Goal: Task Accomplishment & Management: Use online tool/utility

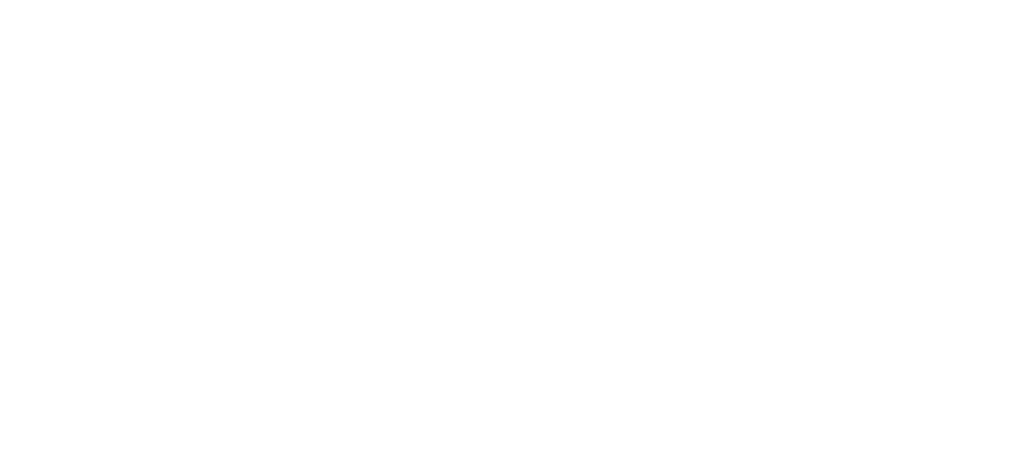
select select "*"
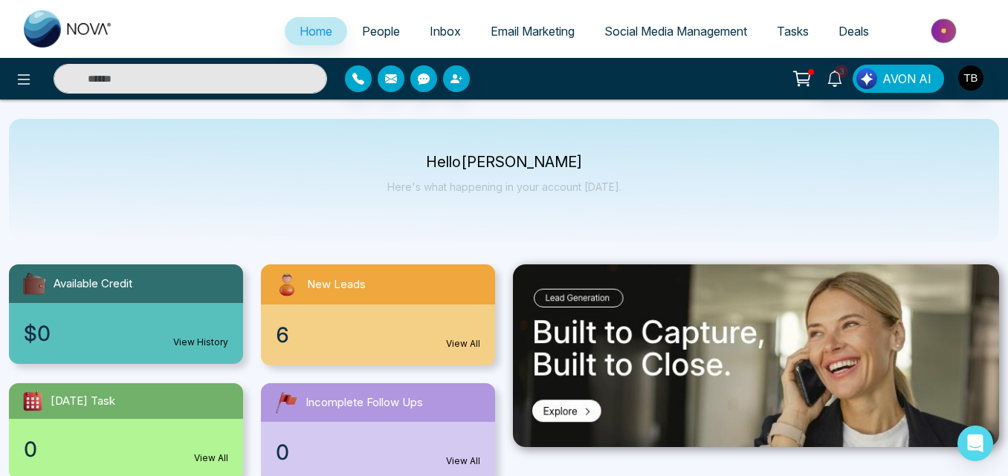
click at [373, 34] on span "People" at bounding box center [381, 31] width 38 height 15
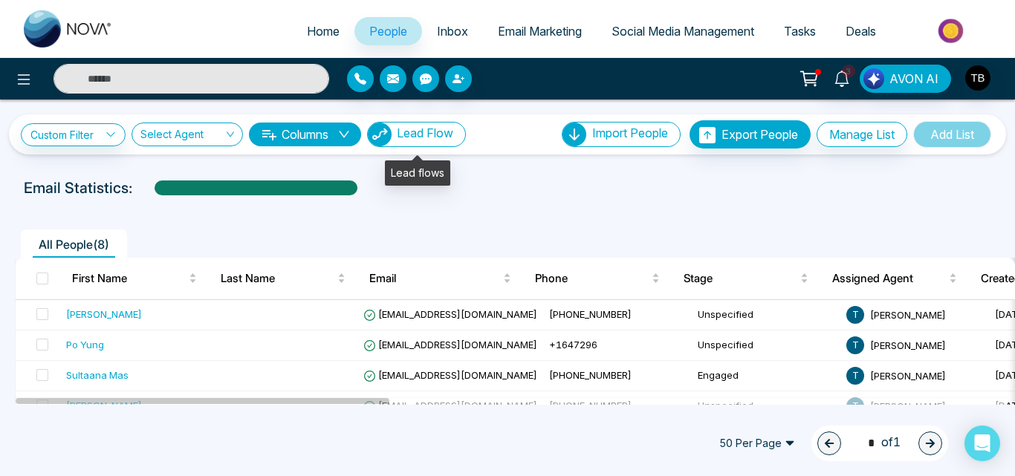
click at [430, 142] on button "Lead Flow" at bounding box center [416, 134] width 99 height 25
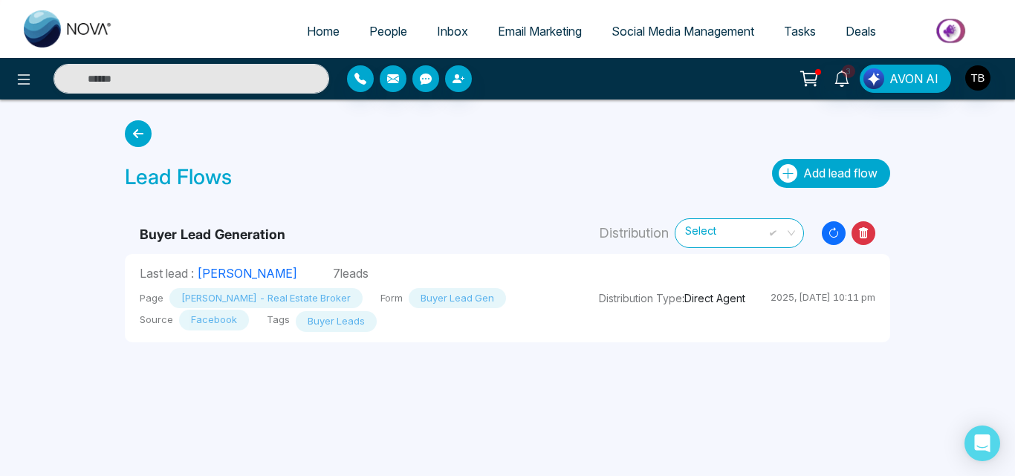
click at [806, 169] on span "Add lead flow" at bounding box center [841, 173] width 74 height 15
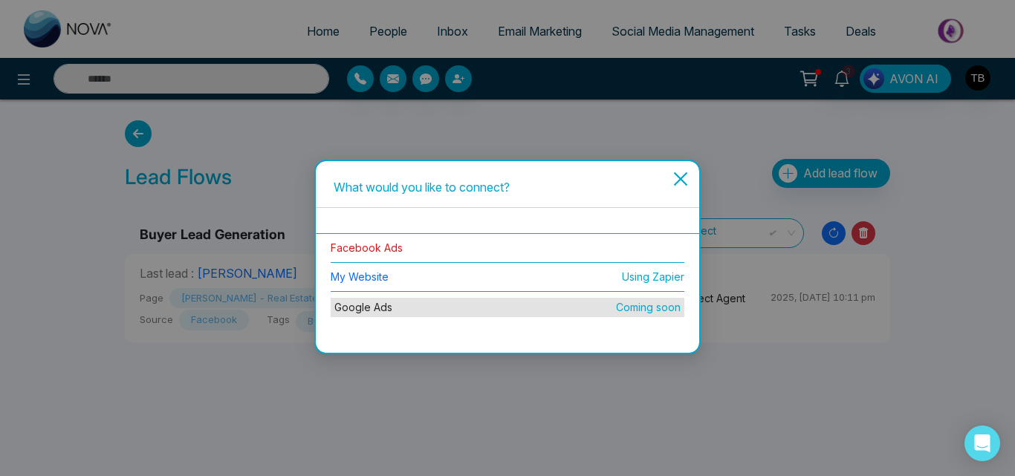
click at [367, 242] on link "Facebook Ads" at bounding box center [367, 248] width 72 height 13
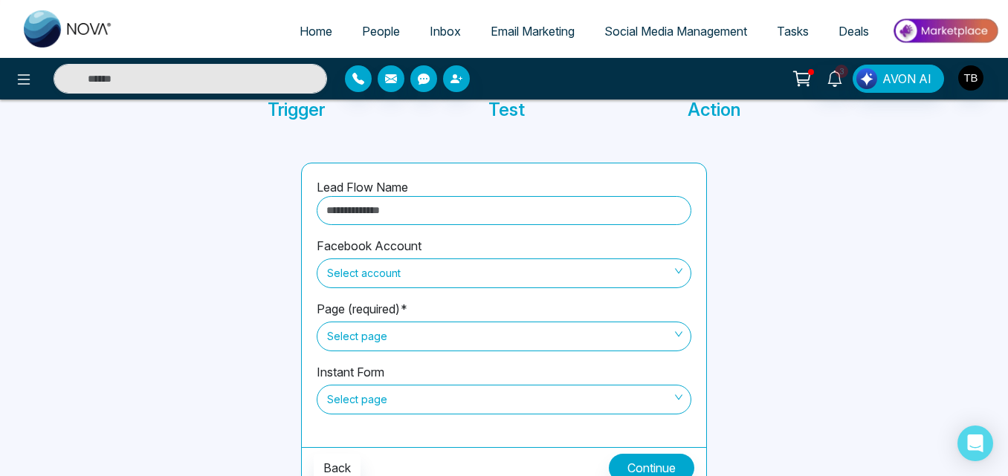
scroll to position [126, 0]
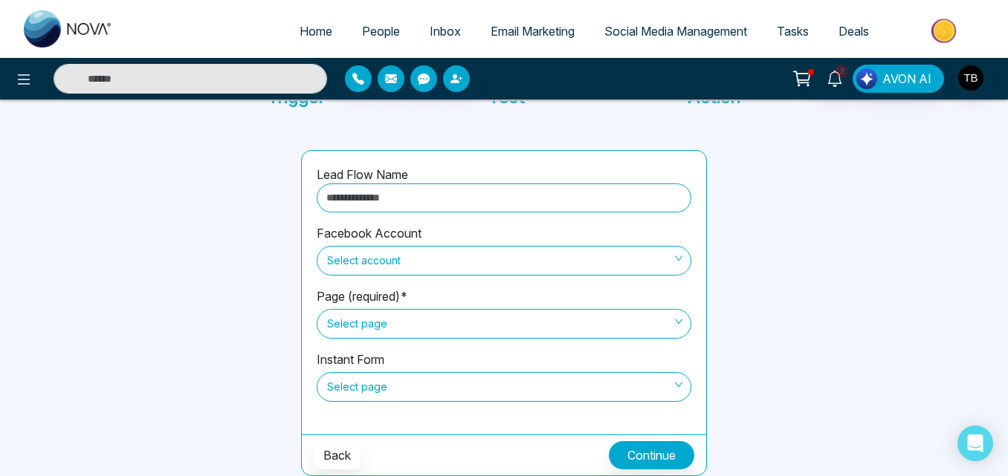
click at [393, 196] on input "text" at bounding box center [504, 198] width 375 height 29
type input "**********"
click at [372, 266] on span "Select account" at bounding box center [504, 260] width 354 height 25
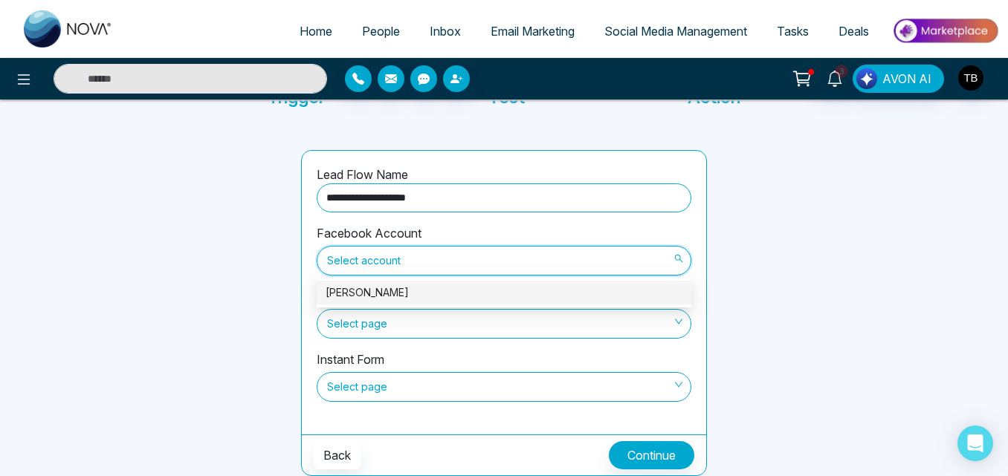
click at [384, 285] on div "[PERSON_NAME]" at bounding box center [504, 293] width 357 height 16
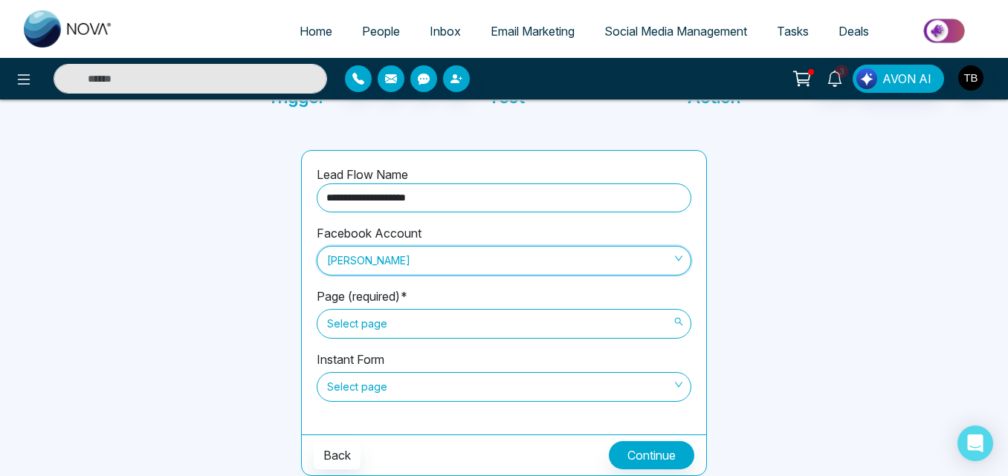
click at [410, 314] on span "Select page" at bounding box center [504, 323] width 354 height 25
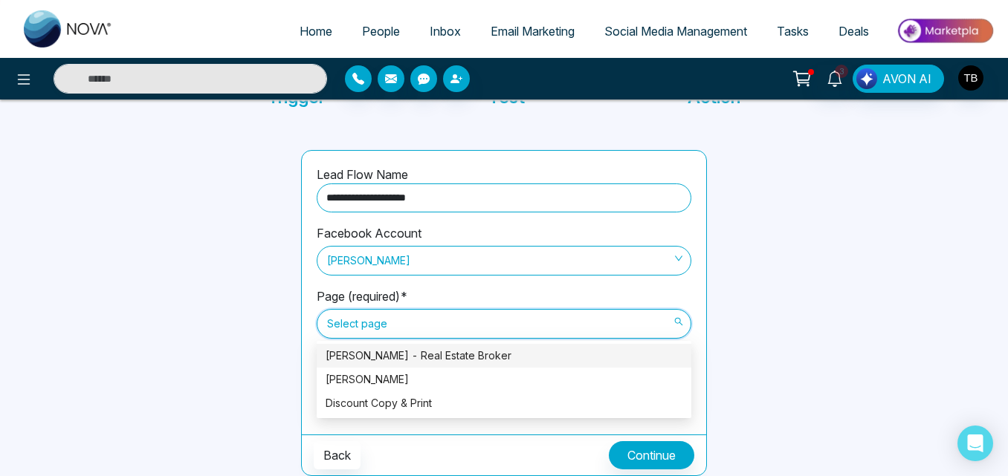
click at [399, 361] on div "[PERSON_NAME] - Real Estate Broker" at bounding box center [504, 356] width 357 height 16
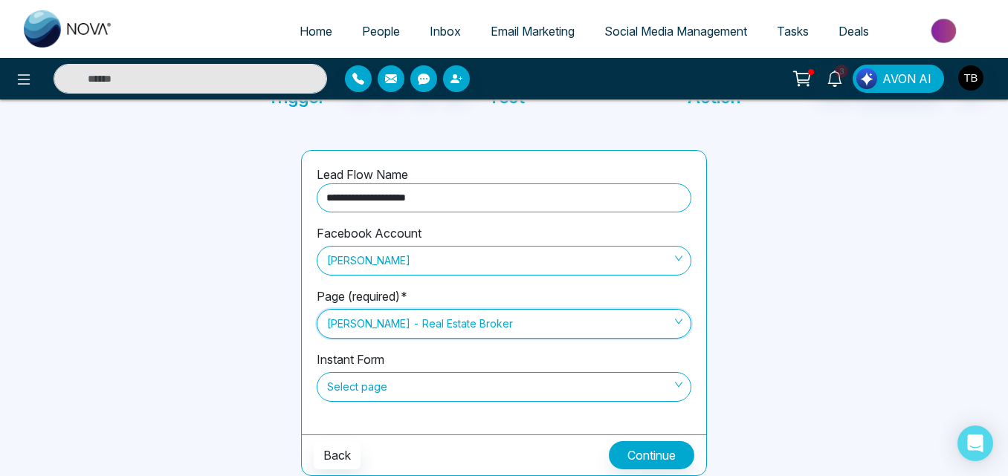
click at [373, 396] on span "Select page" at bounding box center [504, 387] width 354 height 25
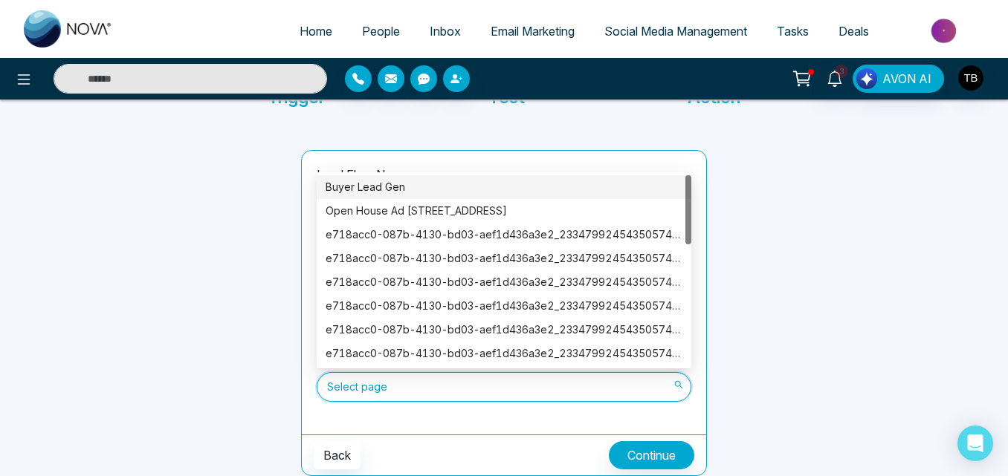
click at [384, 191] on div "Buyer Lead Gen" at bounding box center [504, 187] width 357 height 16
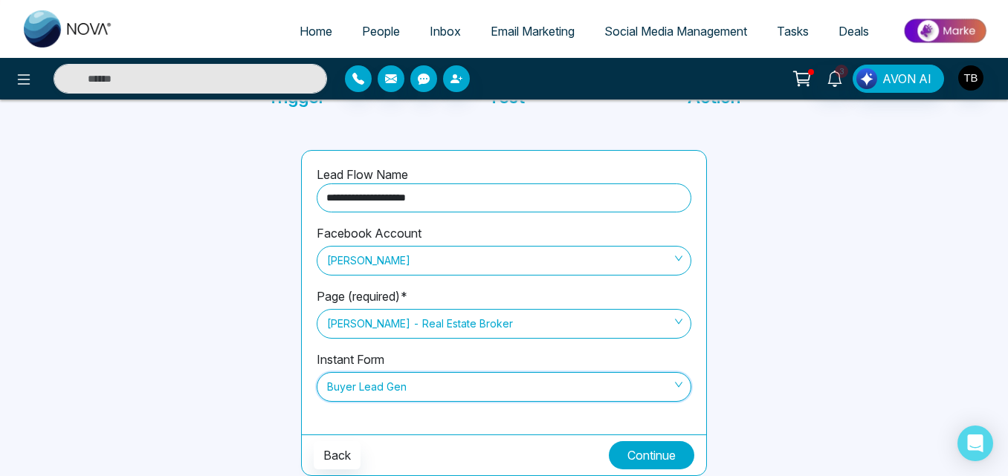
click at [656, 450] on button "Continue" at bounding box center [651, 456] width 85 height 28
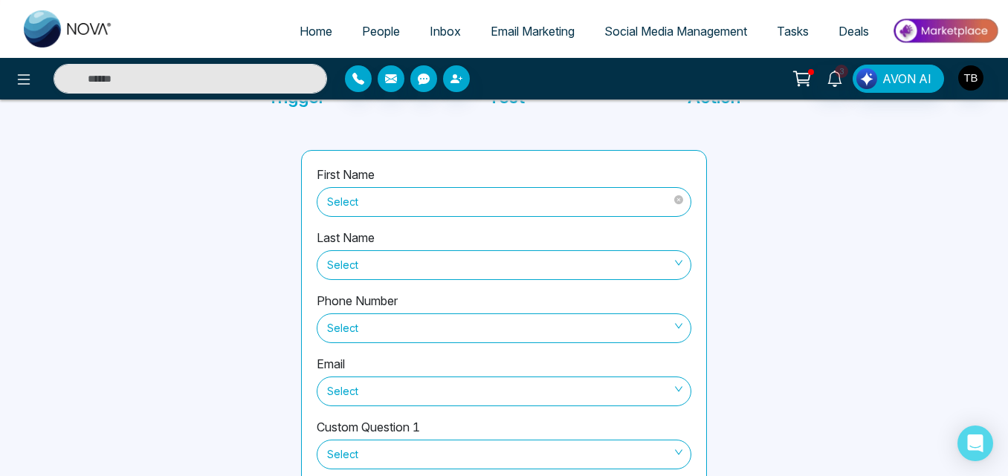
click at [464, 201] on span "Select" at bounding box center [504, 202] width 354 height 25
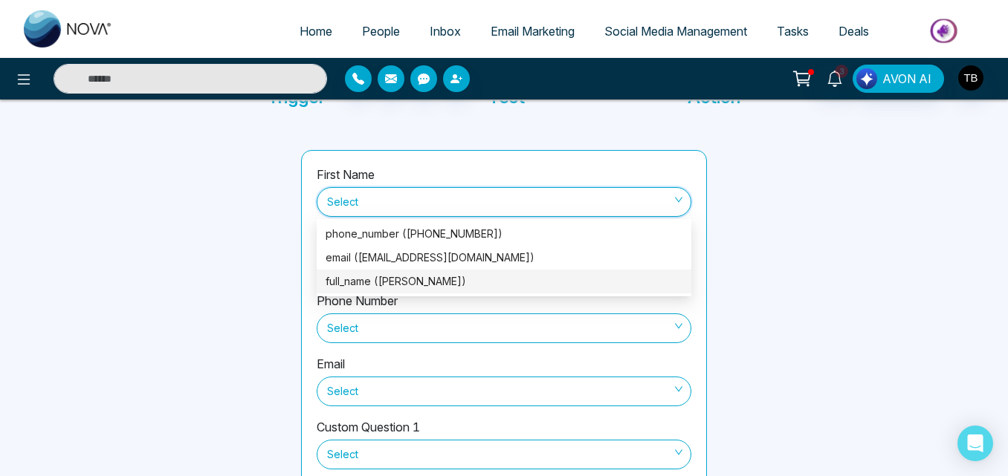
click at [382, 273] on div "full_name ([PERSON_NAME])" at bounding box center [504, 282] width 375 height 24
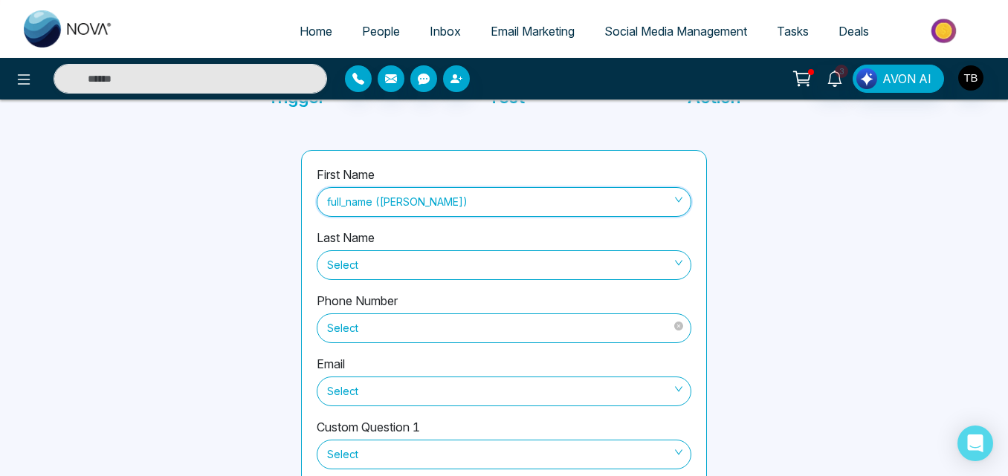
click at [442, 323] on span "Select" at bounding box center [504, 328] width 354 height 25
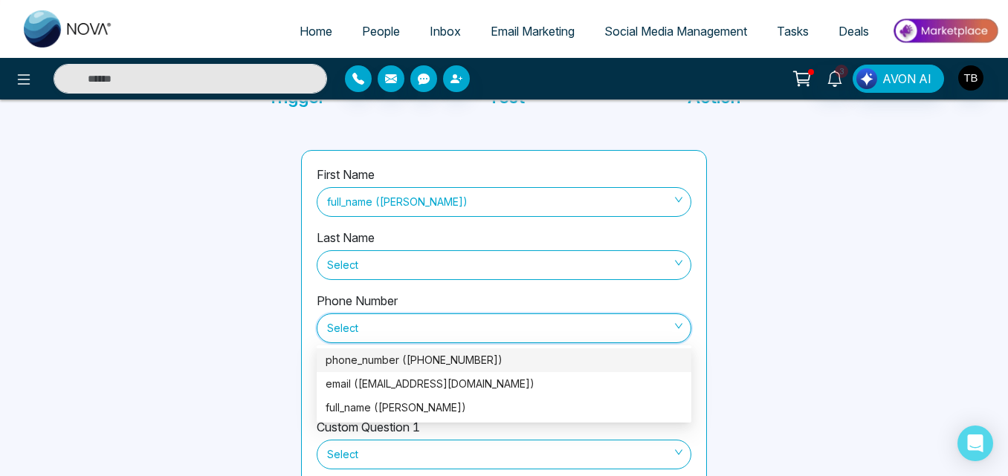
click at [377, 362] on div "phone_number ([PHONE_NUMBER])" at bounding box center [504, 360] width 357 height 16
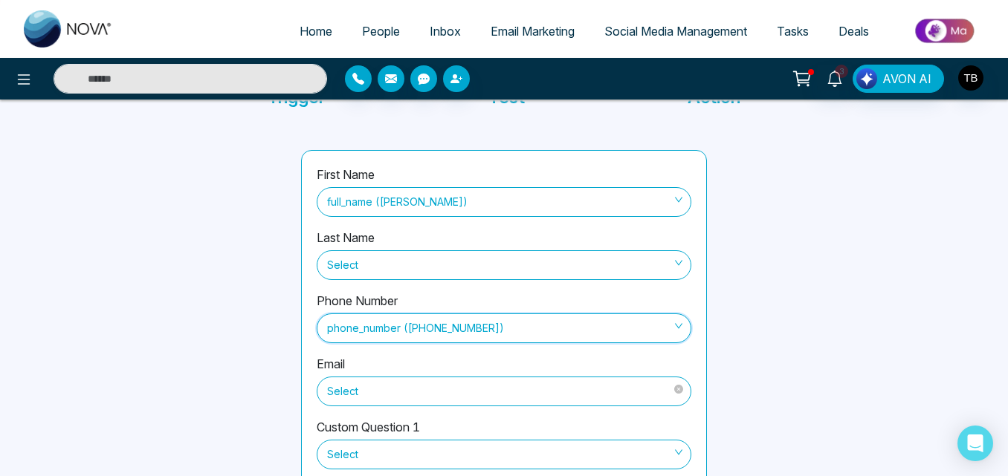
click at [366, 399] on span "Select" at bounding box center [504, 391] width 354 height 25
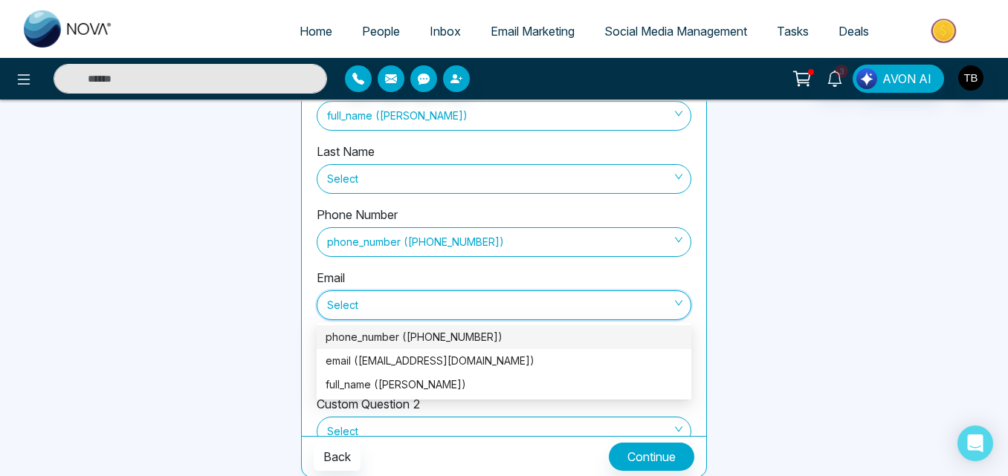
scroll to position [214, 0]
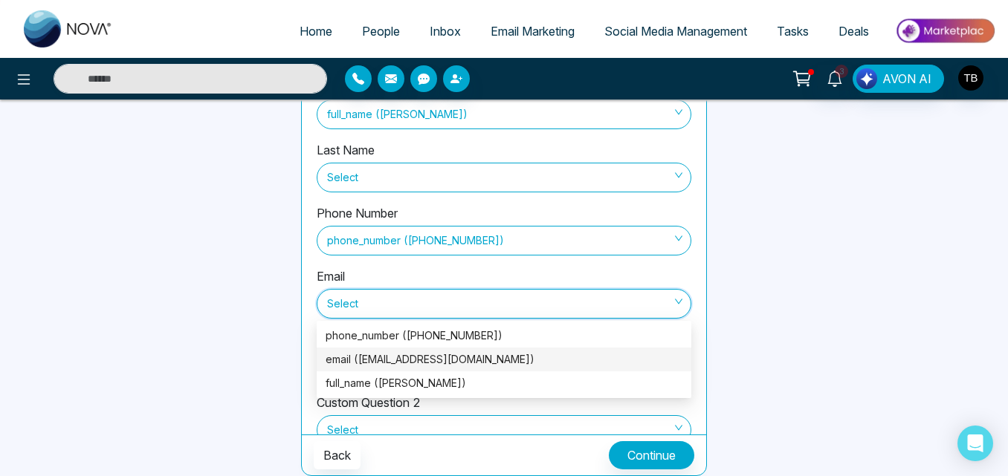
click at [342, 359] on div "email ([EMAIL_ADDRESS][DOMAIN_NAME])" at bounding box center [504, 360] width 357 height 16
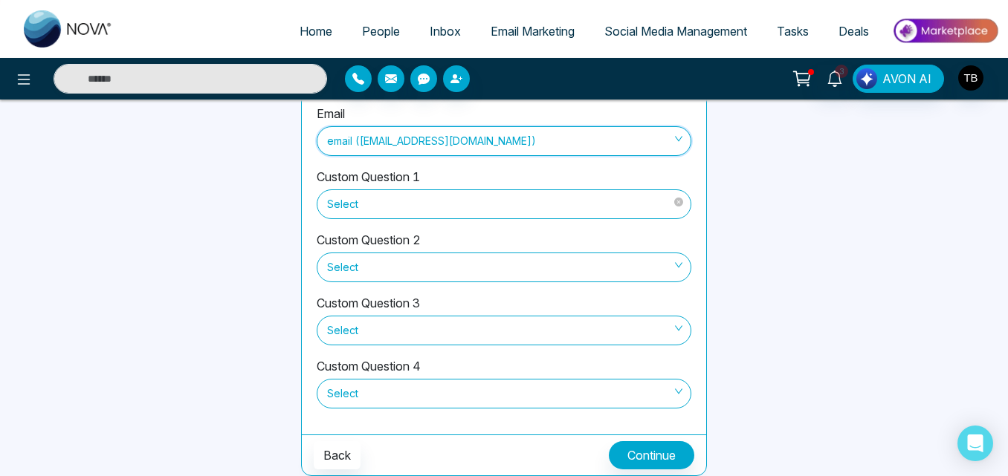
scroll to position [164, 0]
click at [649, 449] on button "Continue" at bounding box center [651, 456] width 85 height 28
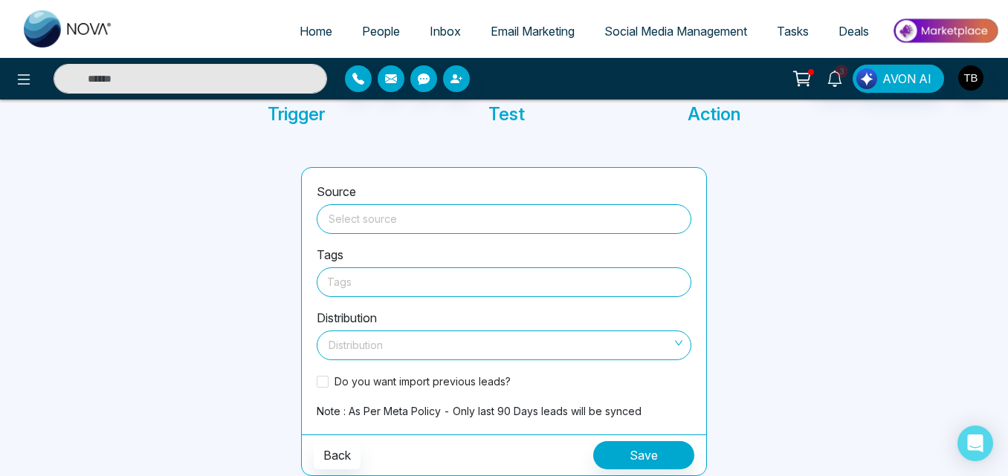
click at [442, 214] on input "search" at bounding box center [504, 216] width 357 height 22
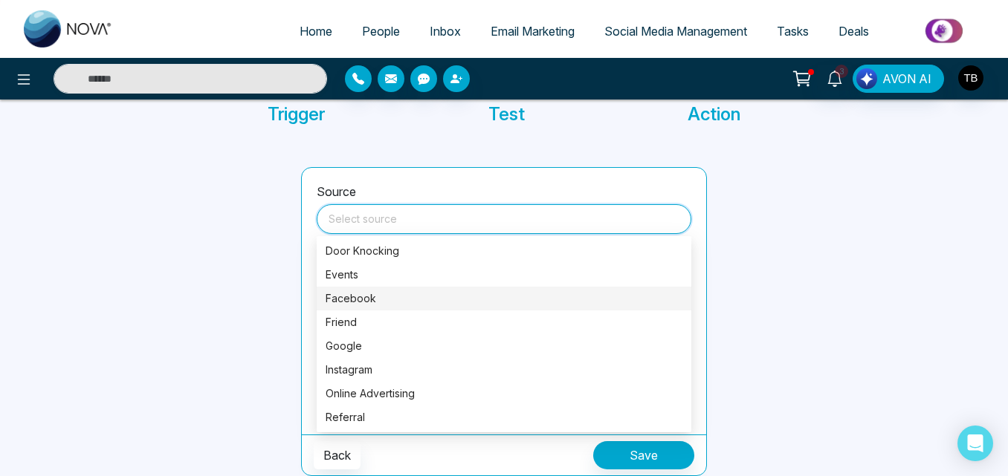
click at [347, 299] on div "Facebook" at bounding box center [504, 299] width 357 height 16
type input "********"
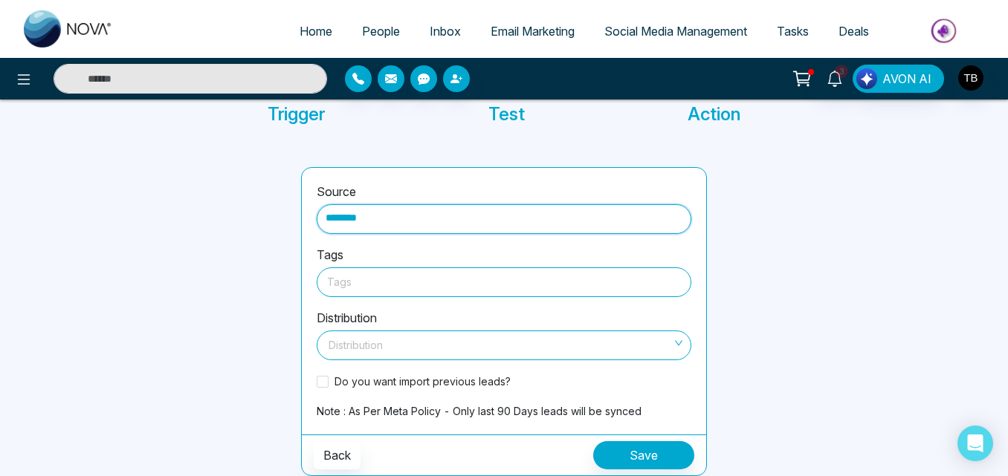
click at [366, 285] on div at bounding box center [504, 282] width 354 height 19
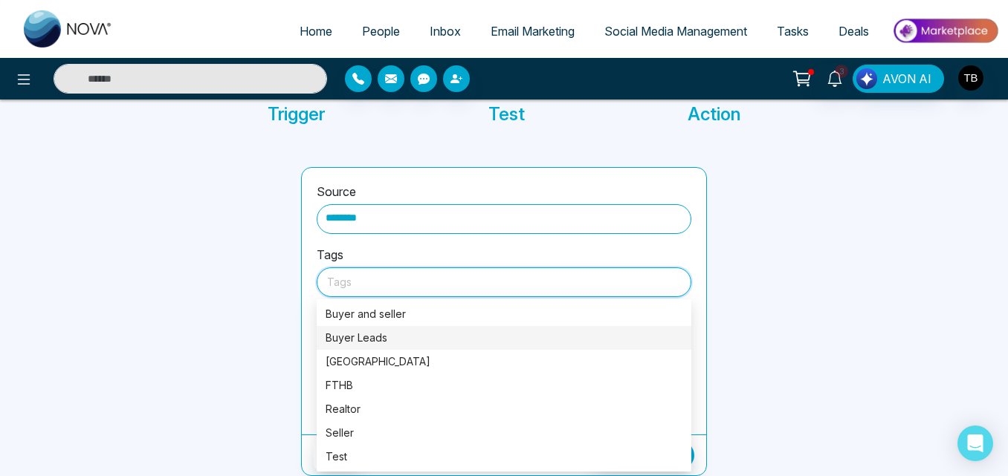
click at [349, 337] on div "Buyer Leads" at bounding box center [504, 338] width 357 height 16
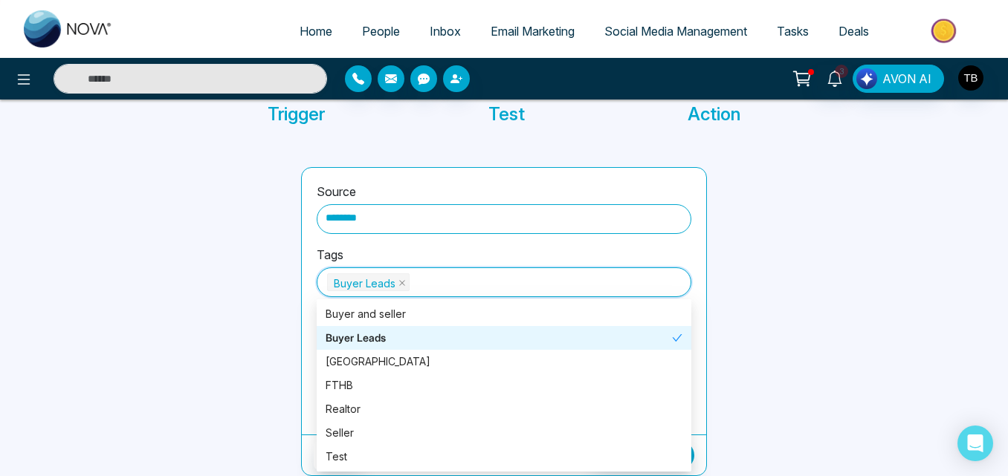
click at [257, 332] on div at bounding box center [186, 321] width 212 height 309
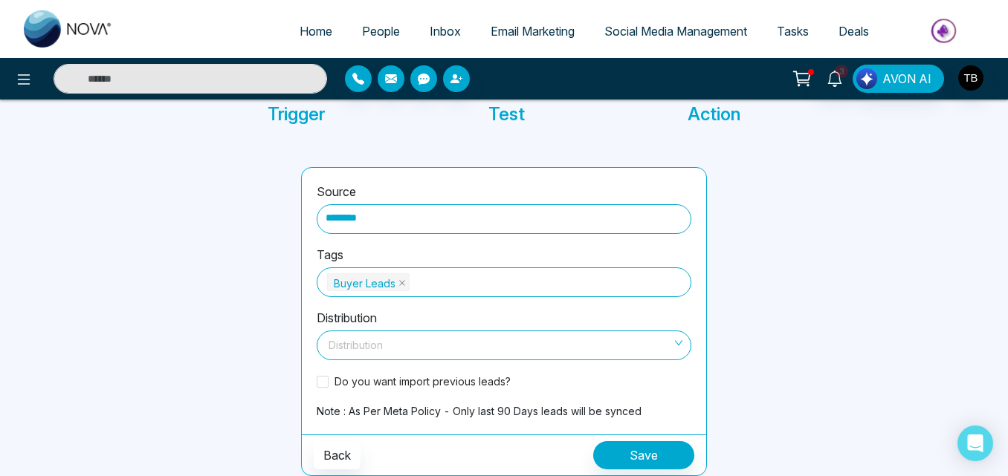
click at [407, 349] on input "search" at bounding box center [499, 343] width 346 height 22
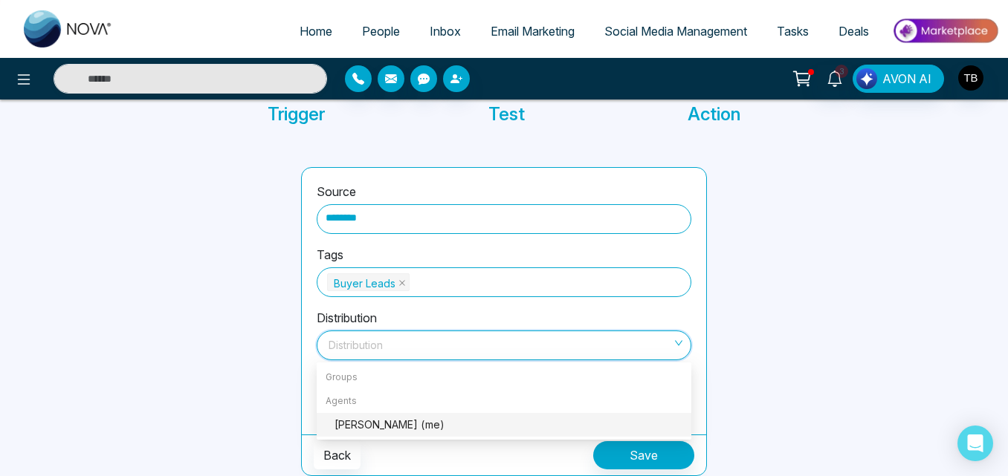
click at [363, 419] on div "[PERSON_NAME] (me)" at bounding box center [509, 425] width 348 height 16
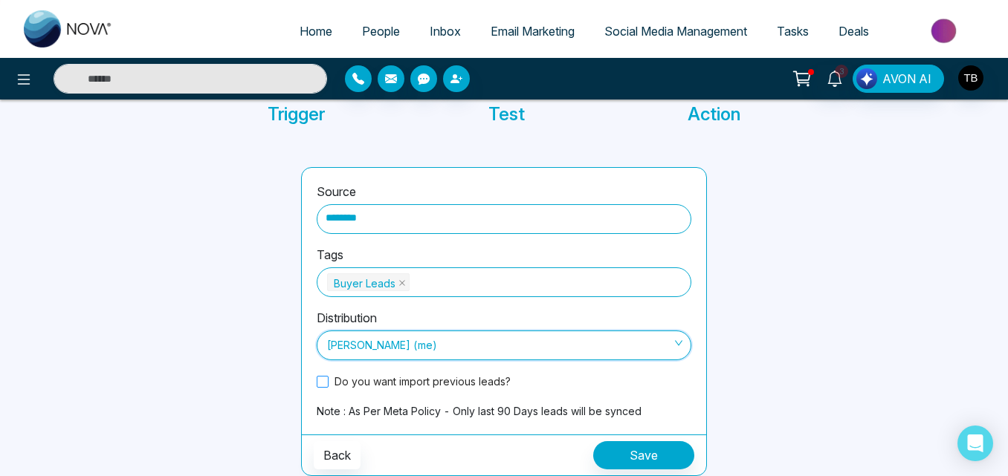
click at [323, 383] on span at bounding box center [323, 382] width 12 height 12
click at [339, 453] on button "Back" at bounding box center [337, 456] width 47 height 28
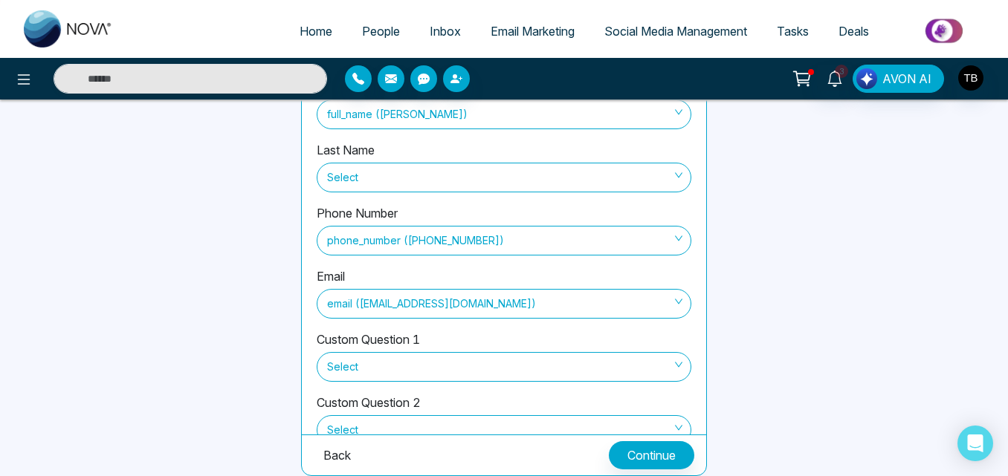
click at [323, 455] on button "Back" at bounding box center [337, 456] width 47 height 28
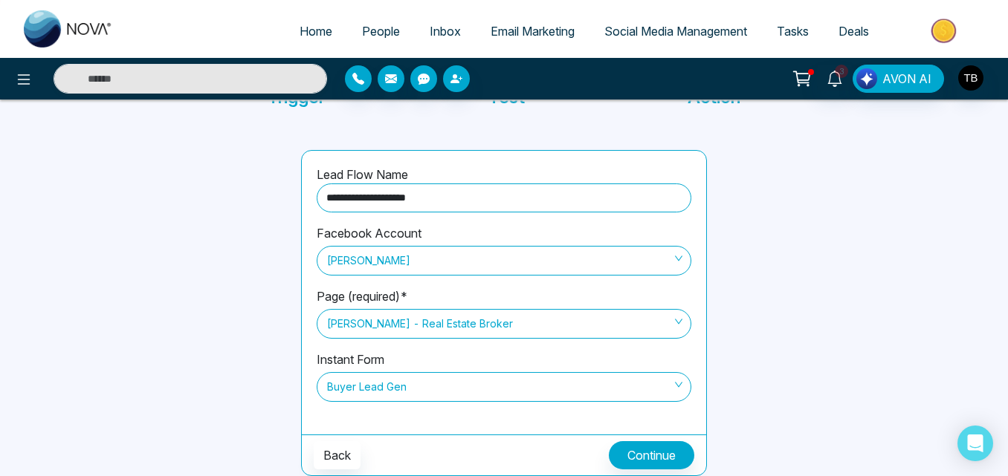
scroll to position [126, 0]
click at [323, 455] on button "Back" at bounding box center [337, 456] width 47 height 28
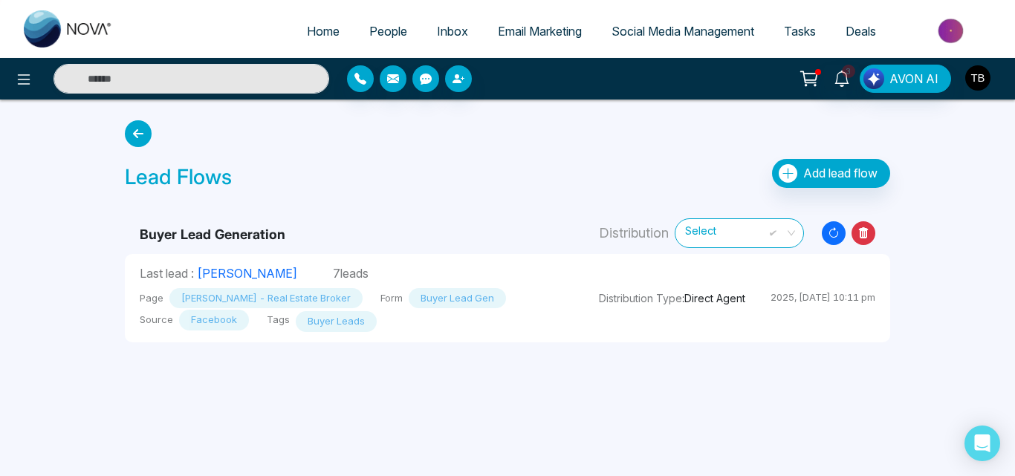
click at [981, 71] on img "button" at bounding box center [978, 77] width 25 height 25
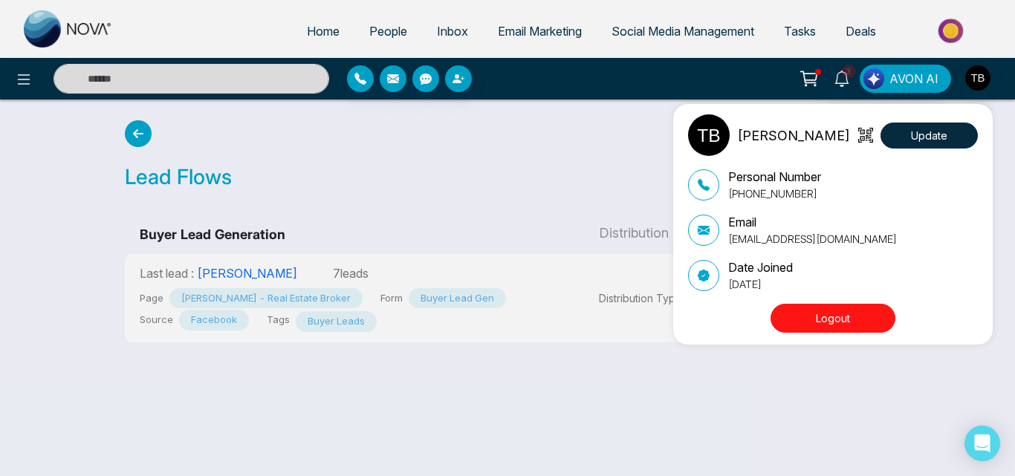
click at [814, 309] on button "Logout" at bounding box center [833, 318] width 125 height 29
